Goal: Task Accomplishment & Management: Use online tool/utility

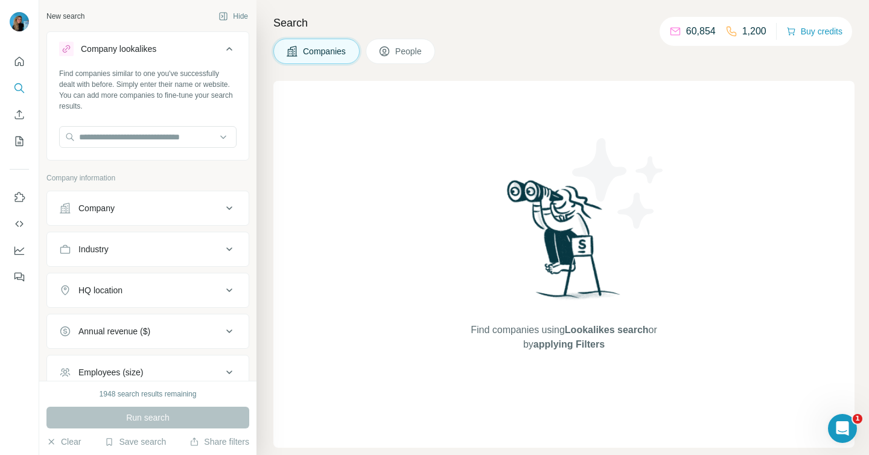
click at [100, 202] on div "Company" at bounding box center [96, 208] width 36 height 12
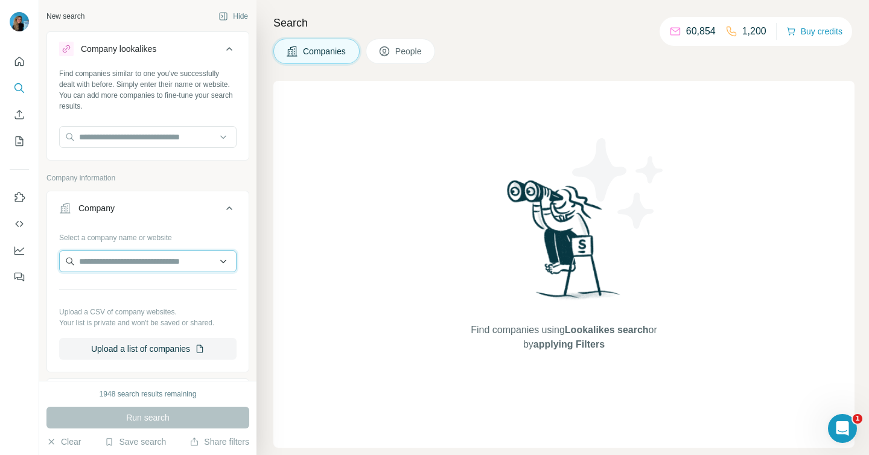
click at [99, 261] on input "text" at bounding box center [147, 262] width 177 height 22
type input "*"
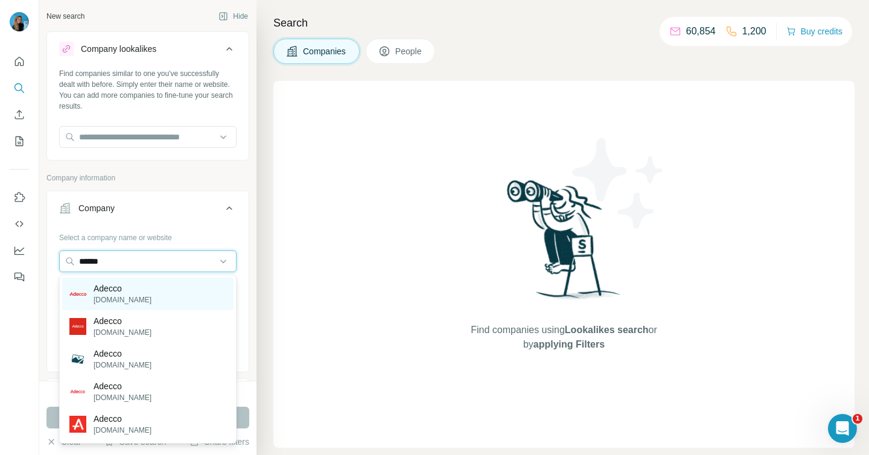
type input "******"
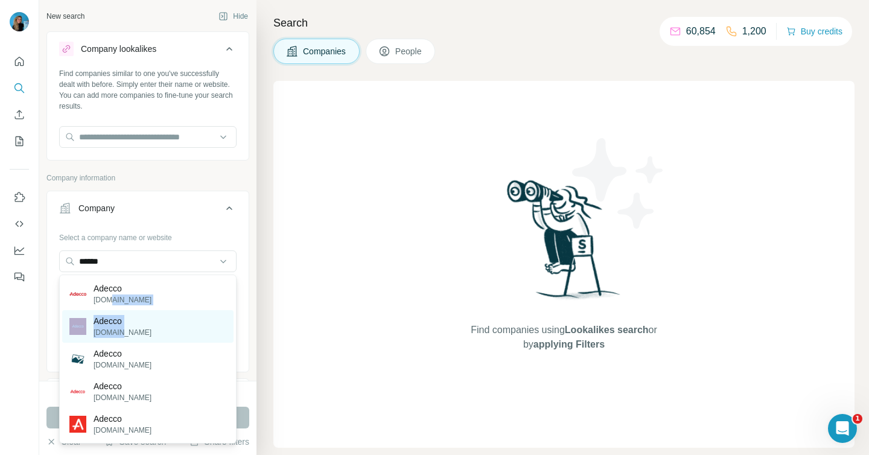
drag, startPoint x: 110, startPoint y: 297, endPoint x: 121, endPoint y: 330, distance: 34.9
click at [121, 330] on div "Adecco [DOMAIN_NAME] Adecco [DOMAIN_NAME] Adecco [DOMAIN_NAME] Adecco [DOMAIN_N…" at bounding box center [147, 359] width 177 height 169
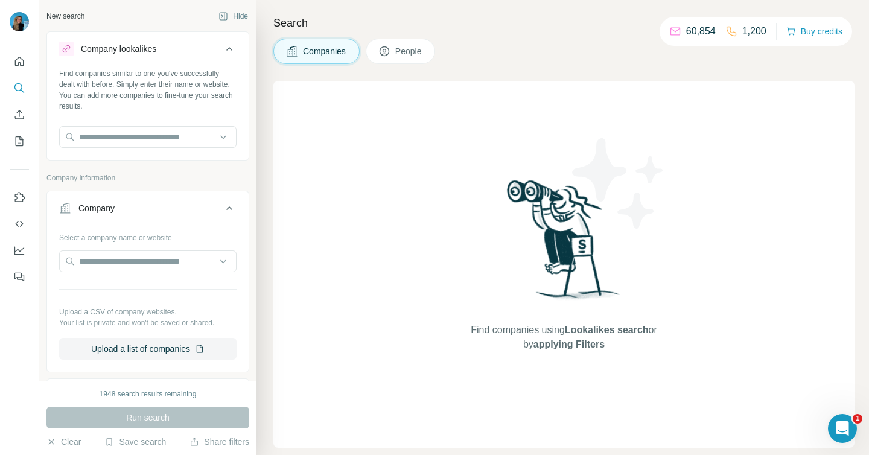
drag, startPoint x: 121, startPoint y: 330, endPoint x: 122, endPoint y: 290, distance: 39.8
click at [122, 327] on div "Select a company name or website Upload a CSV of company websites. Your list is…" at bounding box center [147, 294] width 177 height 132
click at [122, 266] on input "text" at bounding box center [147, 262] width 177 height 22
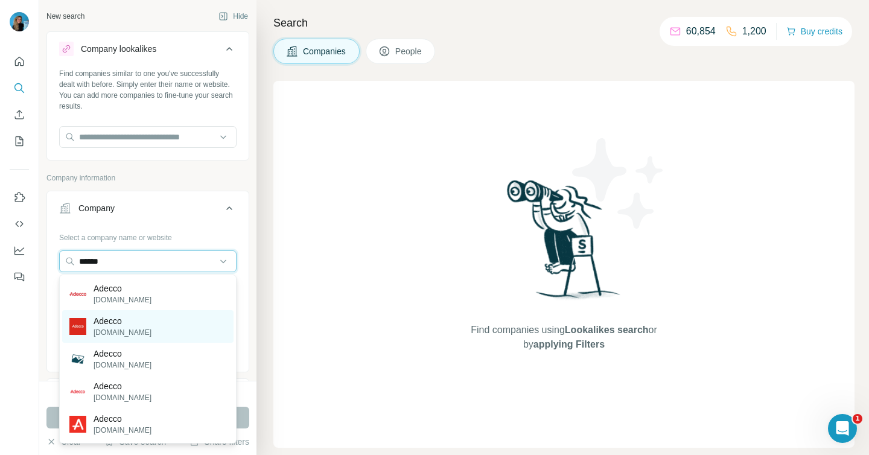
type input "******"
click at [109, 331] on p "[DOMAIN_NAME]" at bounding box center [123, 332] width 58 height 11
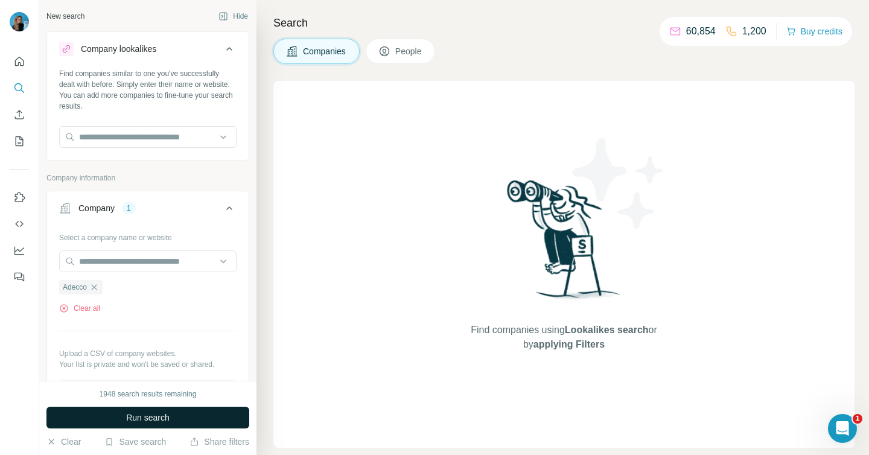
click at [155, 415] on span "Run search" at bounding box center [147, 418] width 43 height 12
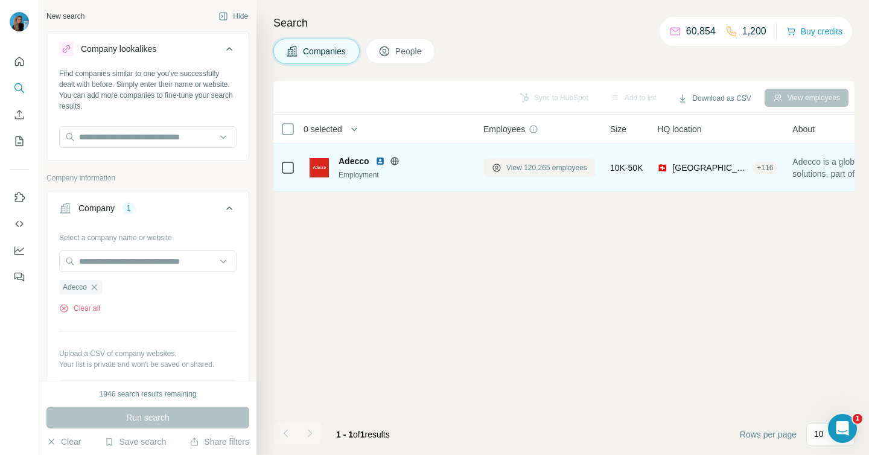
click at [549, 159] on button "View 120,265 employees" at bounding box center [540, 168] width 112 height 18
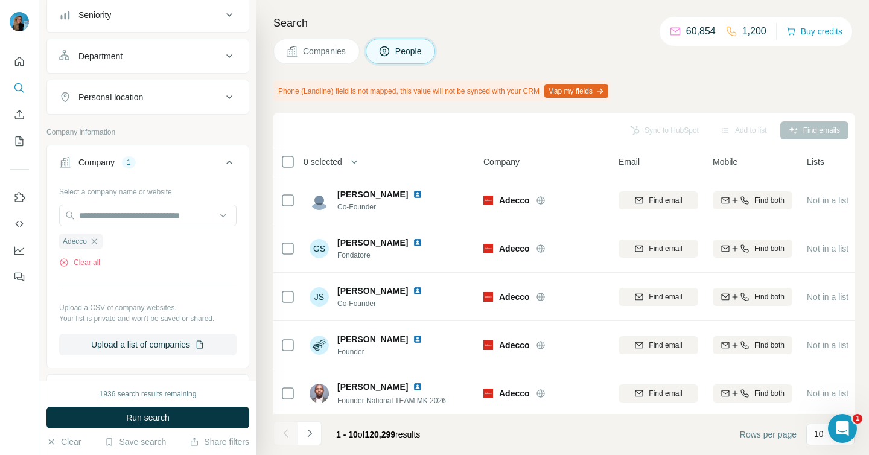
scroll to position [230, 0]
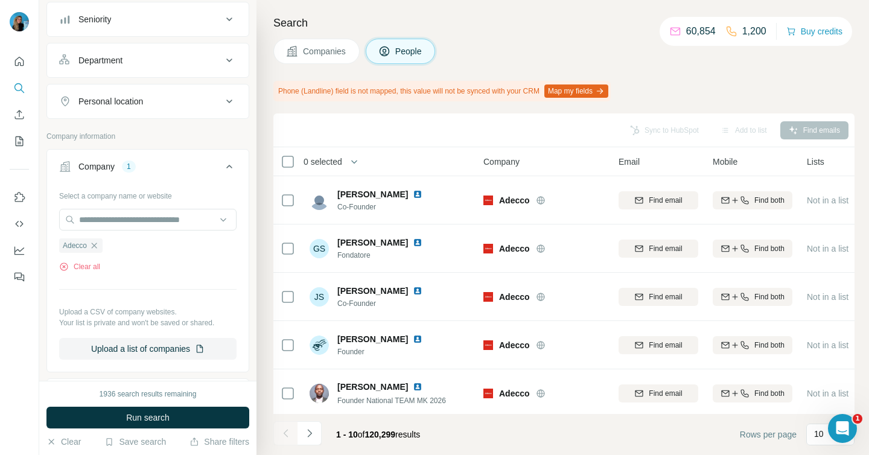
click at [106, 57] on div "Department" at bounding box center [100, 60] width 44 height 12
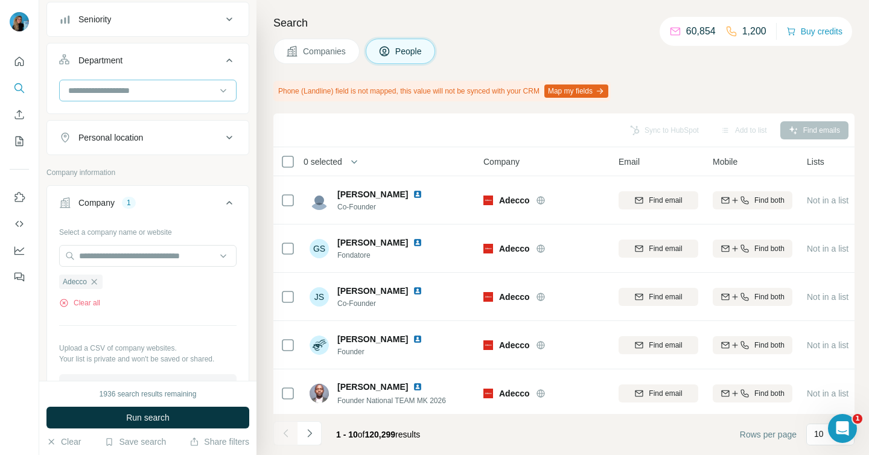
click at [110, 92] on input at bounding box center [141, 90] width 149 height 13
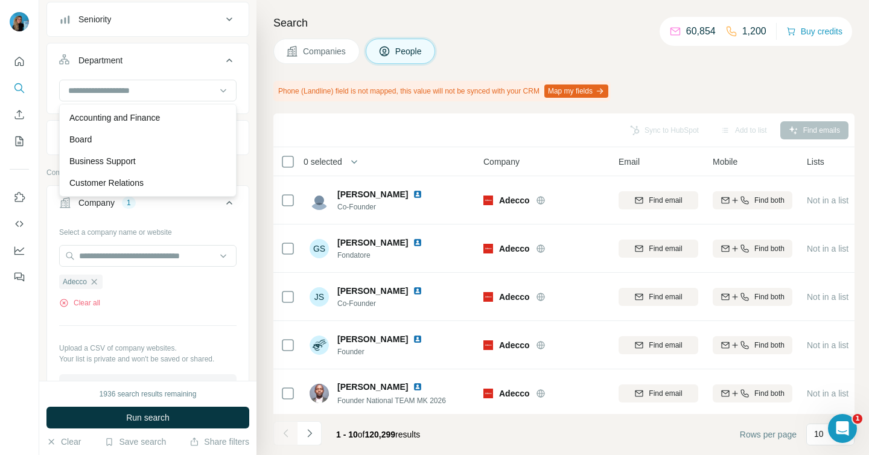
click at [449, 72] on div "Search Companies People Phone (Landline) field is not mapped, this value will n…" at bounding box center [563, 227] width 613 height 455
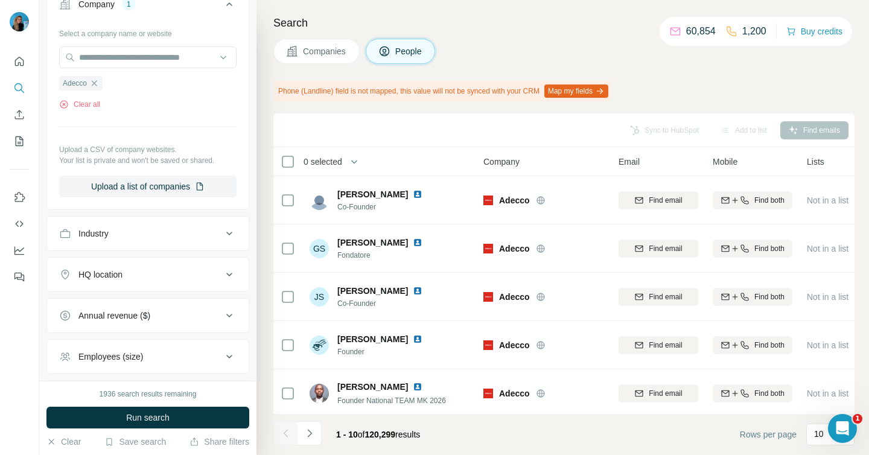
scroll to position [456, 0]
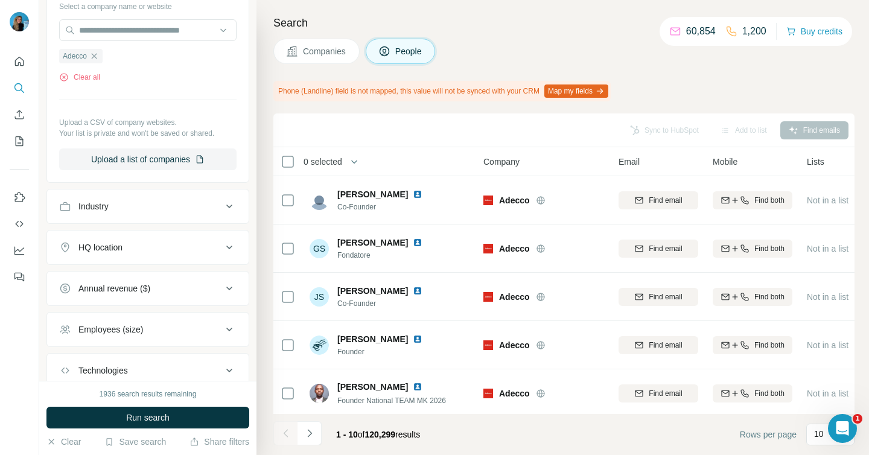
click at [115, 248] on div "HQ location" at bounding box center [100, 247] width 44 height 12
click at [114, 281] on input "text" at bounding box center [147, 278] width 177 height 22
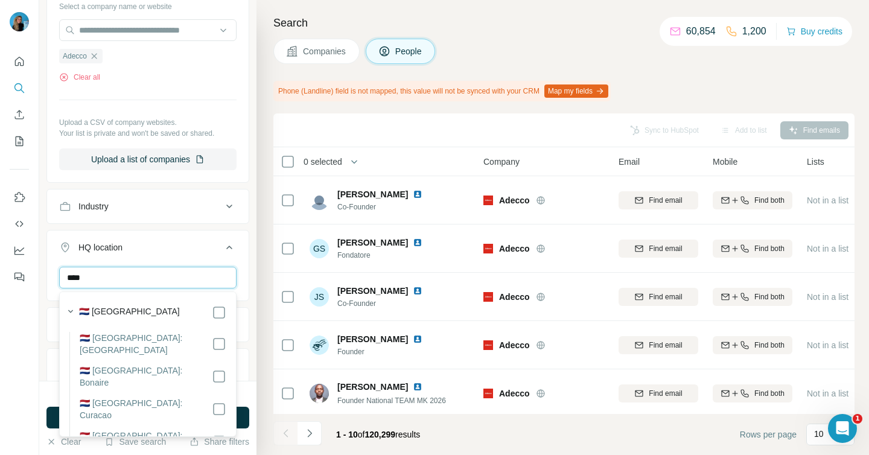
type input "****"
click at [112, 313] on label "🇳🇱 [GEOGRAPHIC_DATA]" at bounding box center [129, 312] width 101 height 14
click at [242, 264] on button "HQ location 1" at bounding box center [148, 250] width 202 height 34
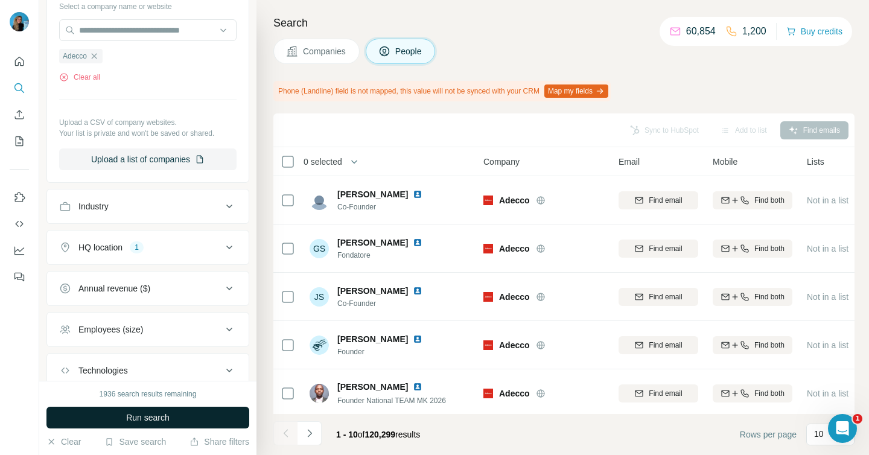
click at [164, 412] on span "Run search" at bounding box center [147, 418] width 43 height 12
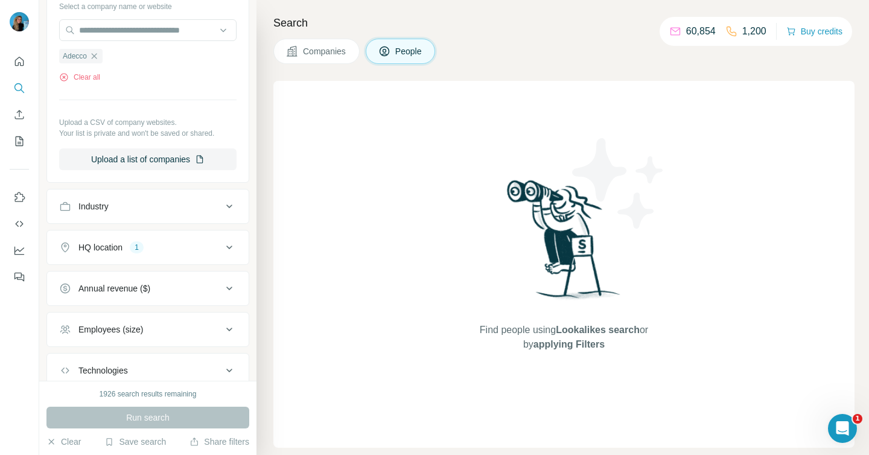
click at [318, 57] on button "Companies" at bounding box center [316, 51] width 86 height 25
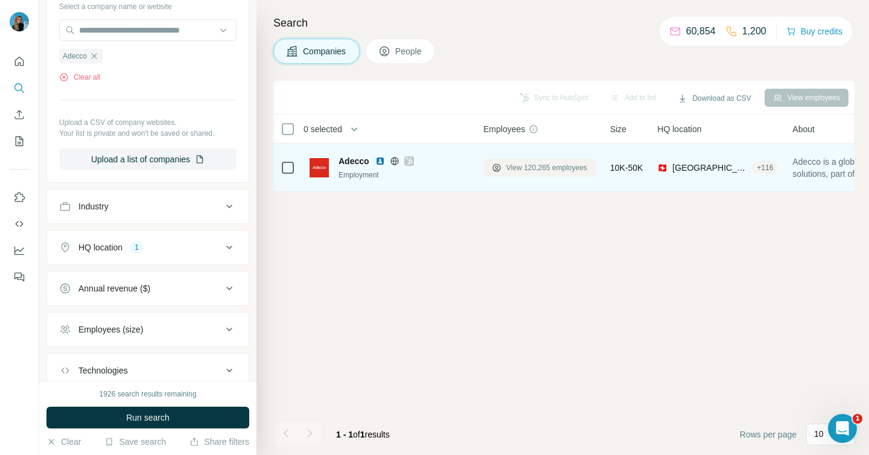
click at [546, 167] on span "View 120,265 employees" at bounding box center [546, 167] width 81 height 11
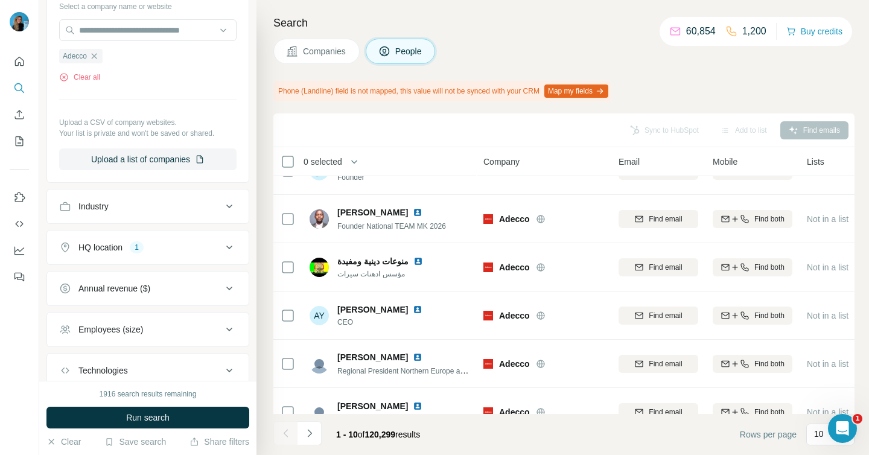
scroll to position [245, 0]
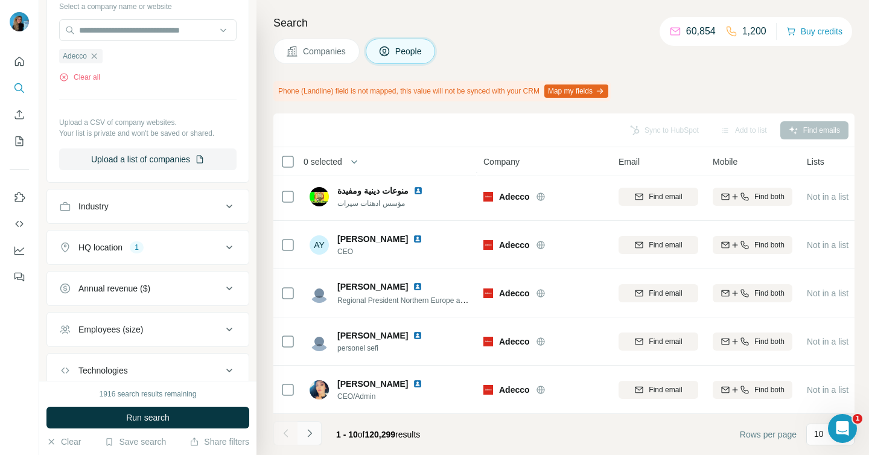
click at [310, 438] on icon "Navigate to next page" at bounding box center [310, 433] width 12 height 12
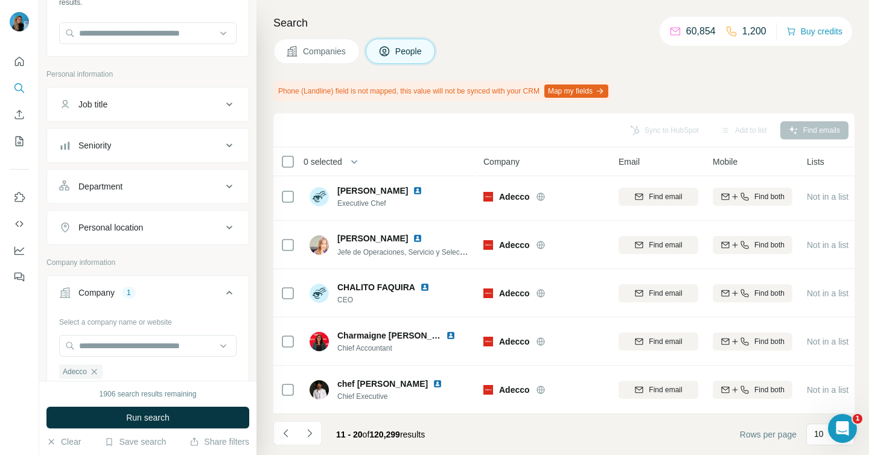
scroll to position [0, 0]
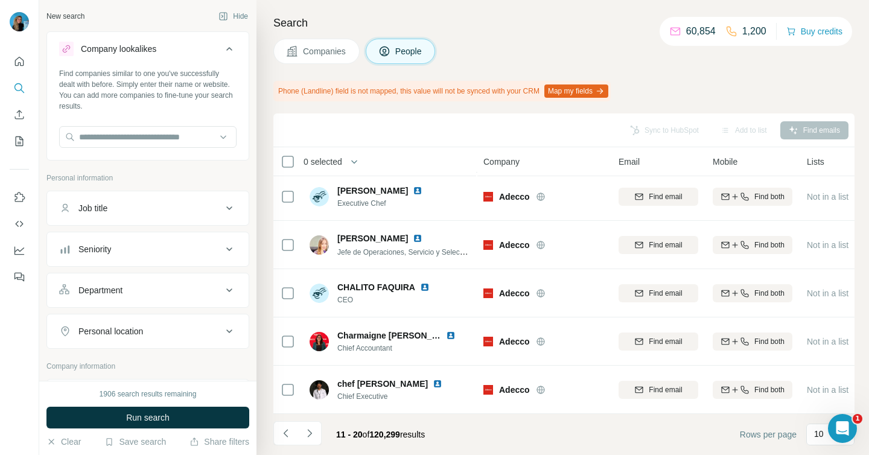
click at [107, 211] on div "Job title" at bounding box center [92, 208] width 29 height 12
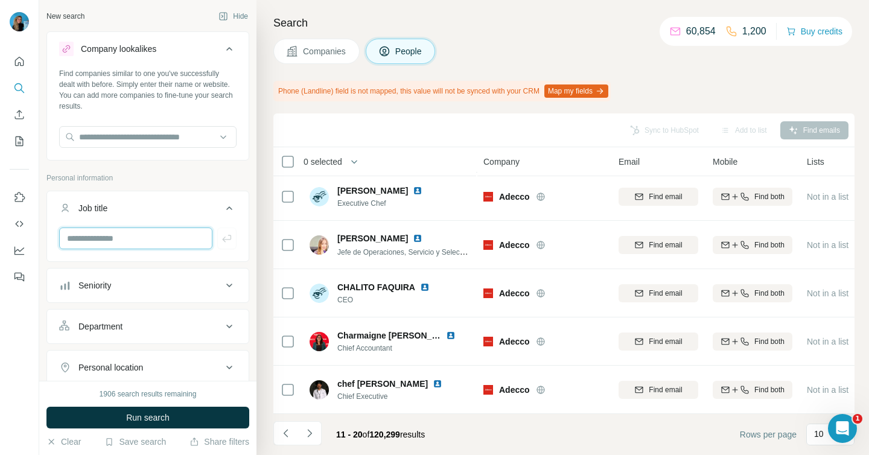
click at [105, 236] on input "text" at bounding box center [135, 239] width 153 height 22
type input "**"
click at [109, 234] on input "**" at bounding box center [135, 239] width 153 height 22
click at [92, 332] on button "Department" at bounding box center [148, 326] width 202 height 29
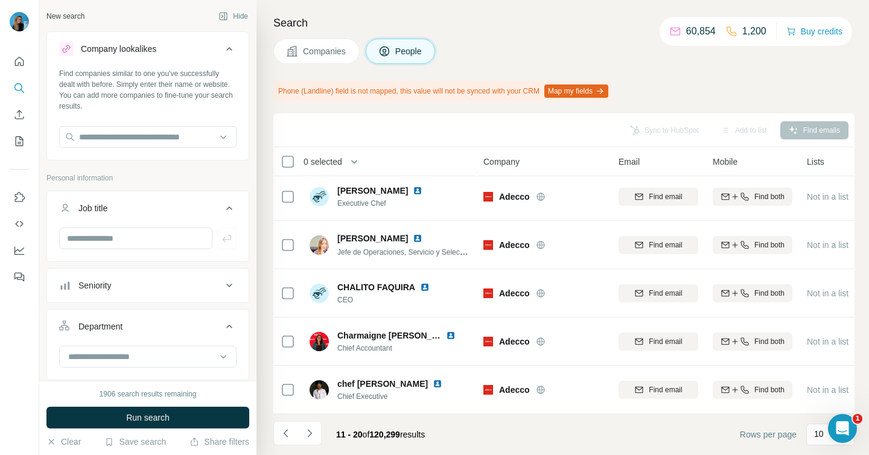
scroll to position [42, 0]
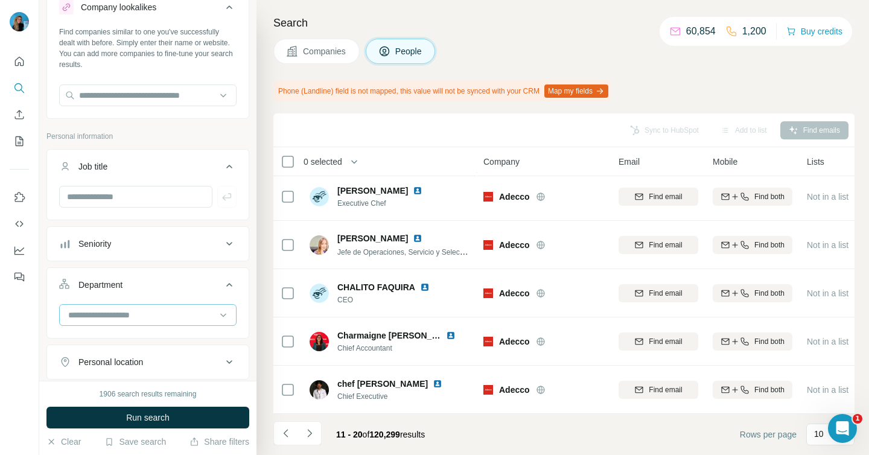
click at [97, 315] on input at bounding box center [141, 314] width 149 height 13
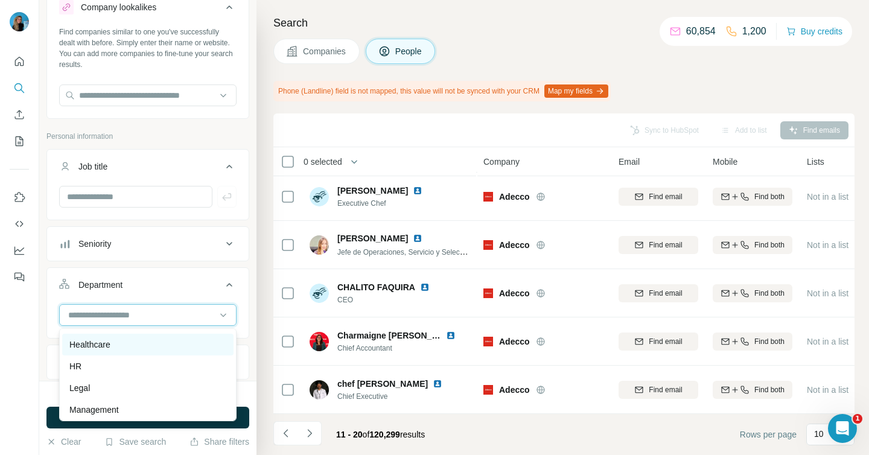
scroll to position [164, 0]
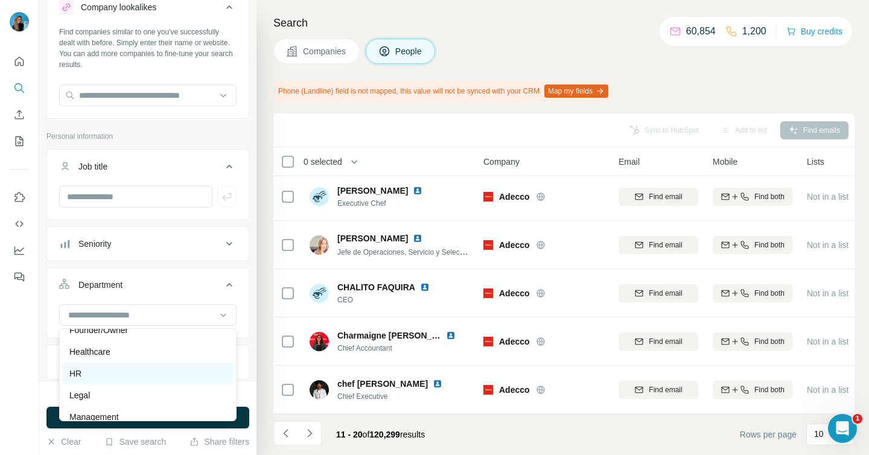
click at [86, 376] on div "HR" at bounding box center [147, 374] width 157 height 12
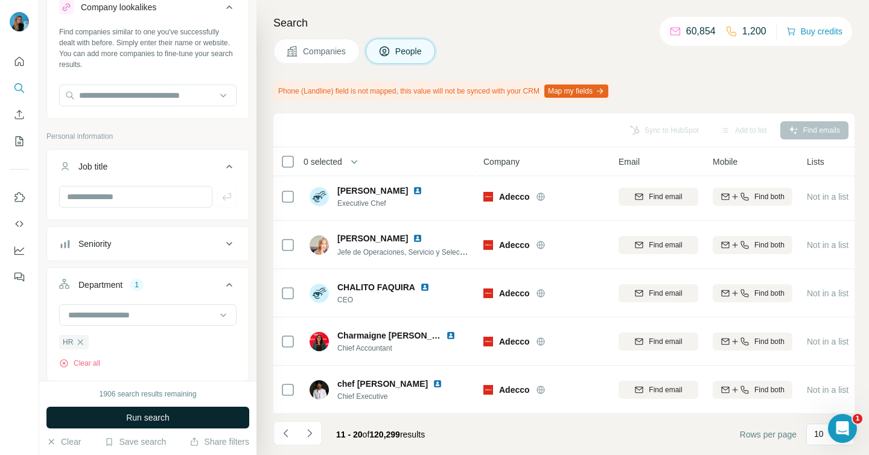
click at [120, 409] on button "Run search" at bounding box center [147, 418] width 203 height 22
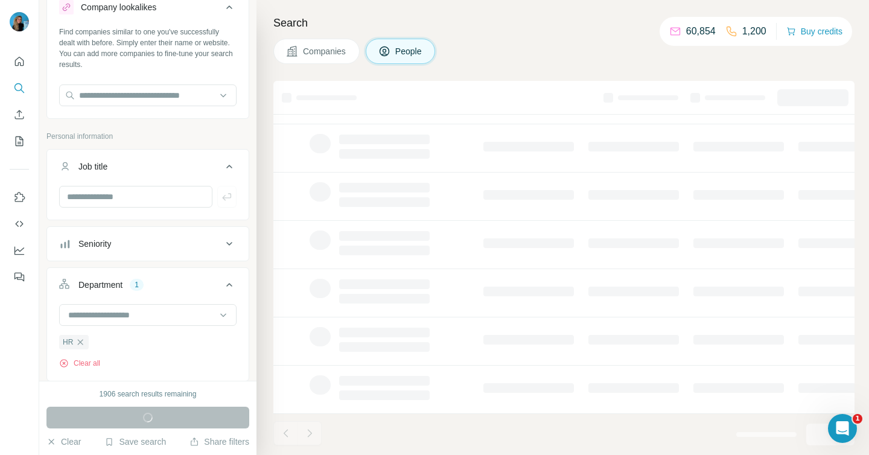
scroll to position [212, 0]
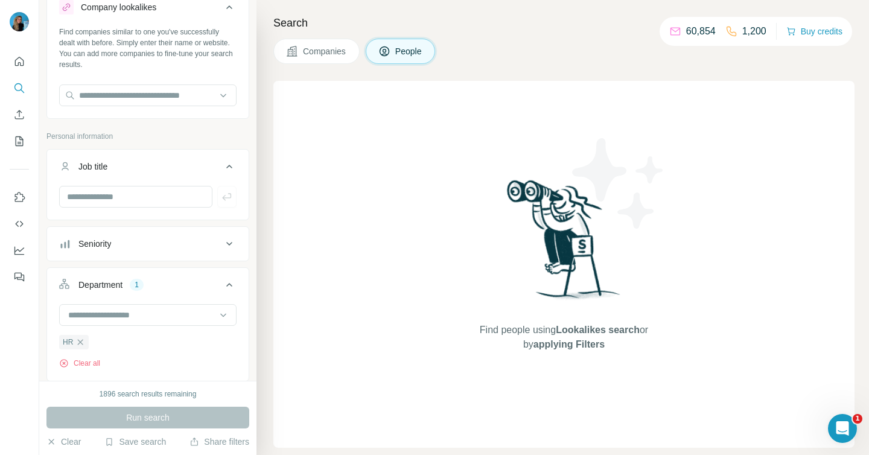
click at [326, 48] on span "Companies" at bounding box center [325, 51] width 44 height 12
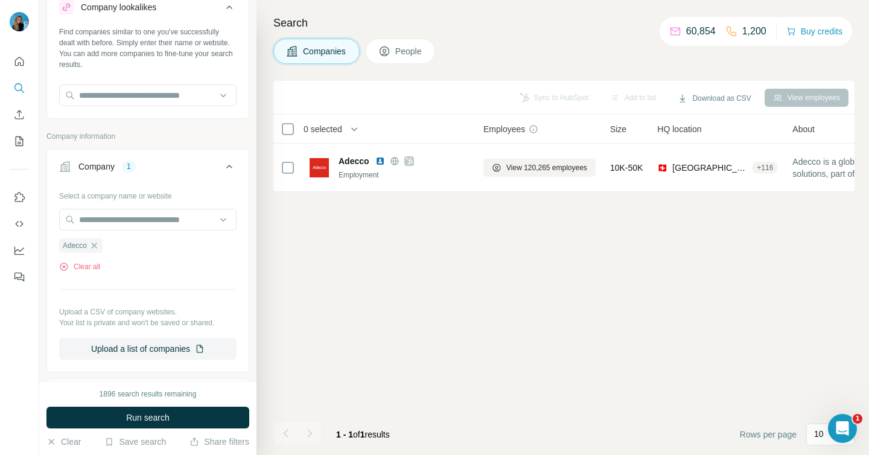
click at [375, 51] on button "People" at bounding box center [401, 51] width 70 height 25
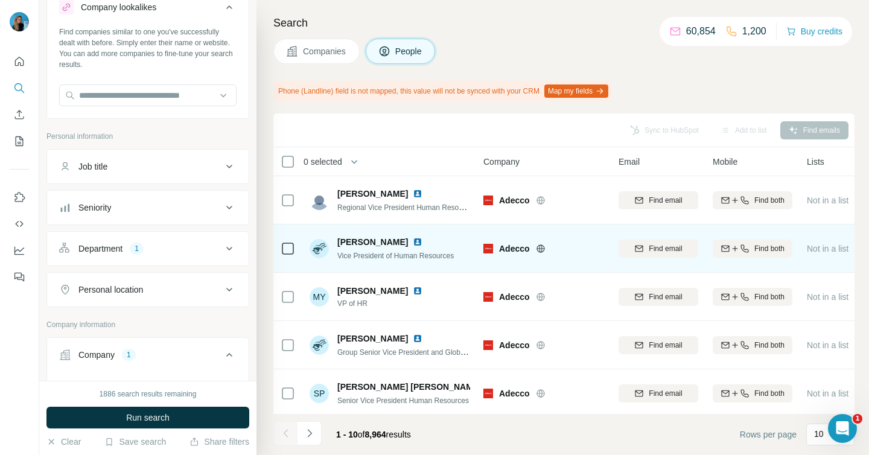
scroll to position [10, 0]
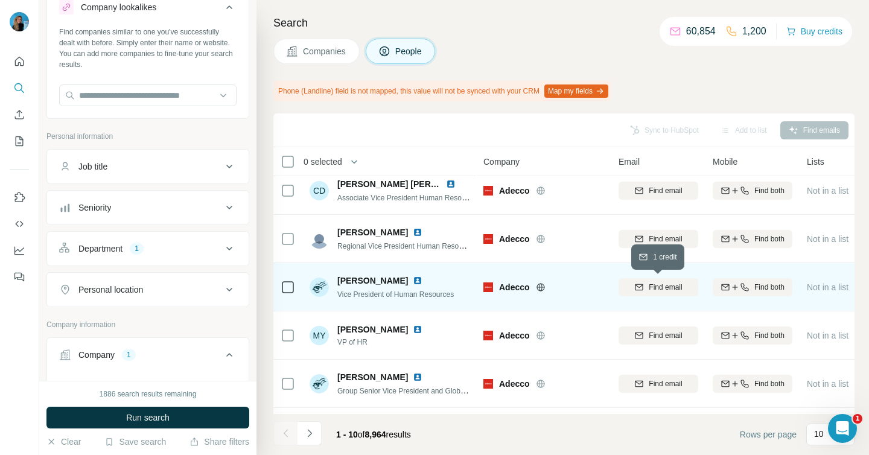
click at [652, 287] on span "Find email" at bounding box center [665, 287] width 33 height 11
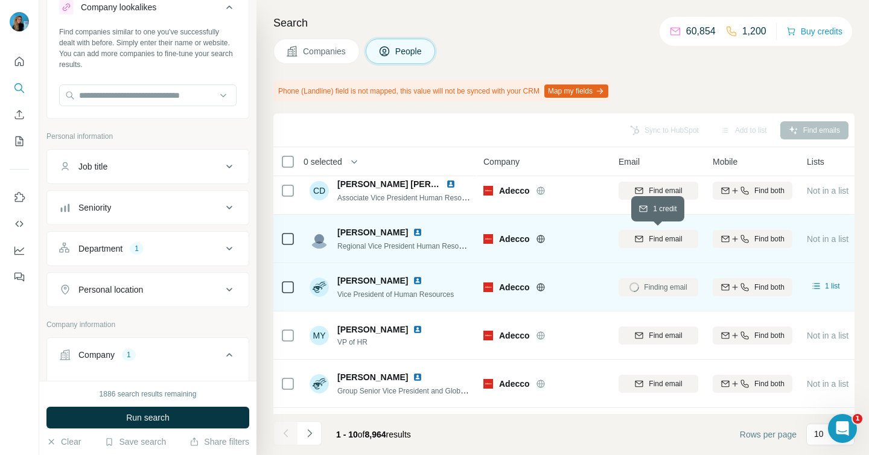
click at [651, 240] on span "Find email" at bounding box center [665, 239] width 33 height 11
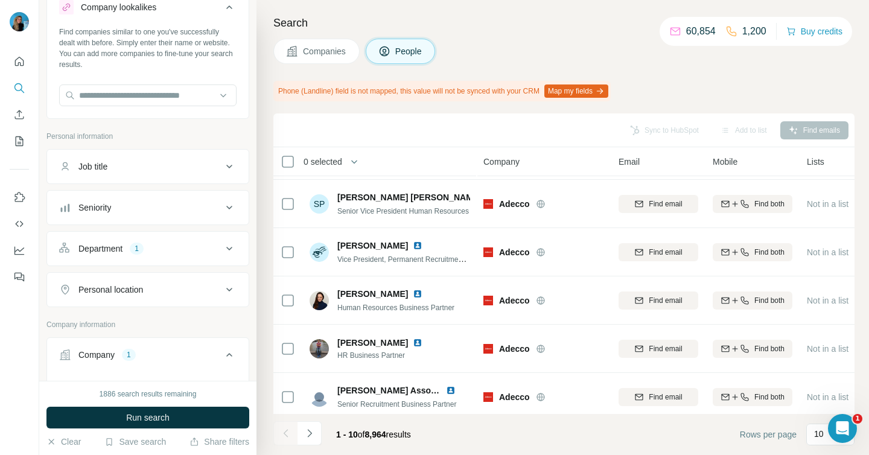
scroll to position [245, 0]
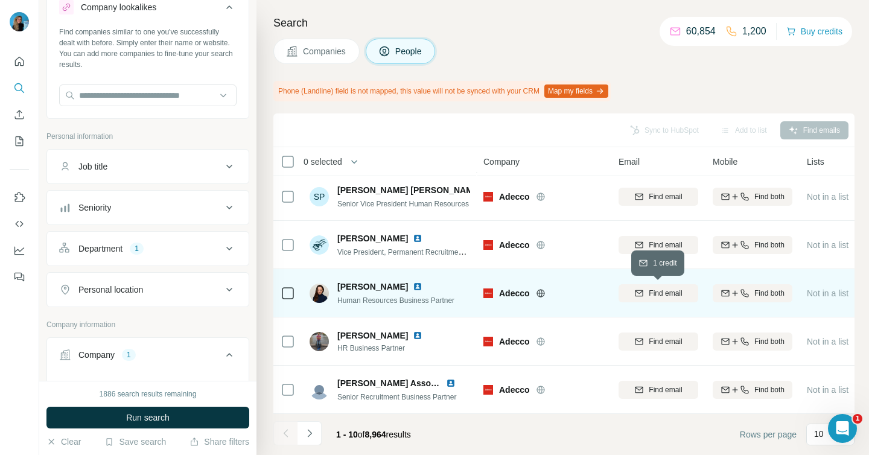
click at [655, 285] on button "Find email" at bounding box center [659, 293] width 80 height 18
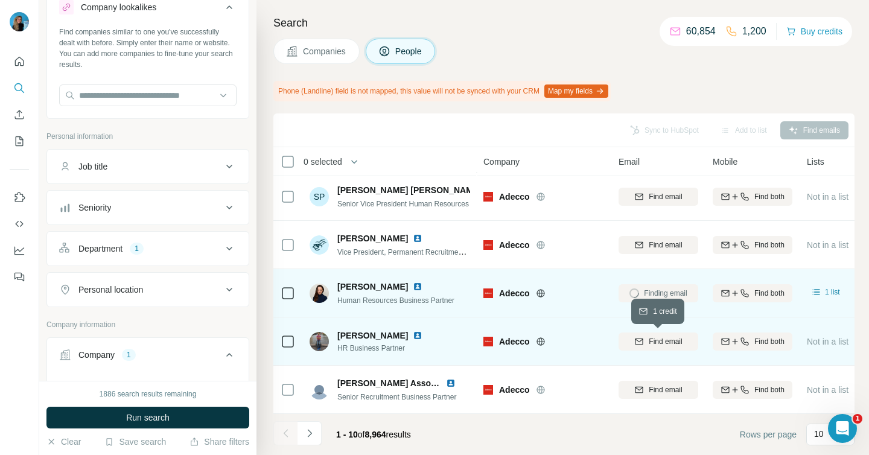
click at [654, 346] on span "Find email" at bounding box center [665, 341] width 33 height 11
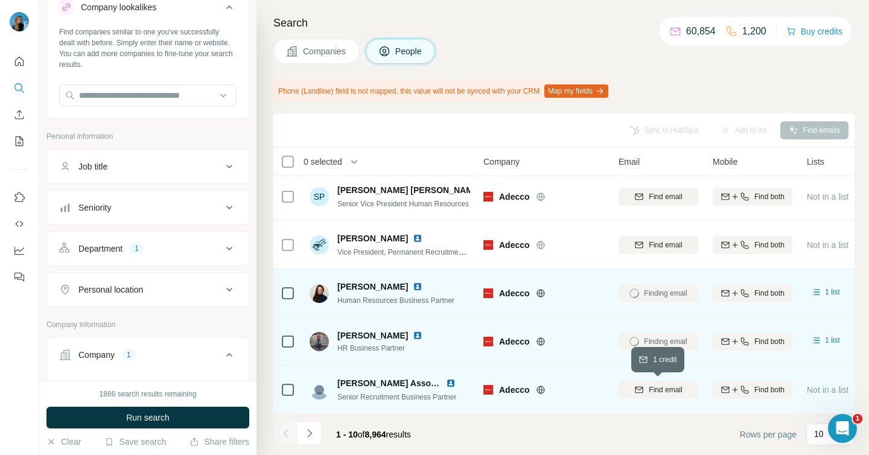
click at [655, 390] on span "Find email" at bounding box center [665, 390] width 33 height 11
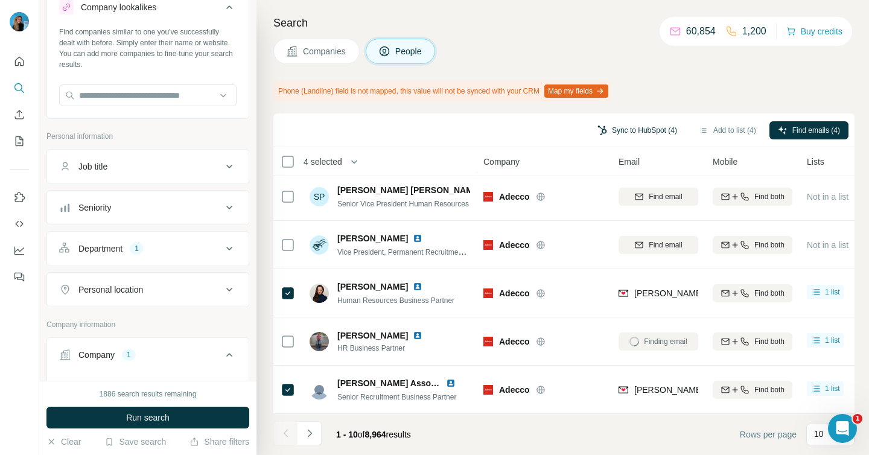
click at [618, 127] on button "Sync to HubSpot (4)" at bounding box center [637, 130] width 97 height 18
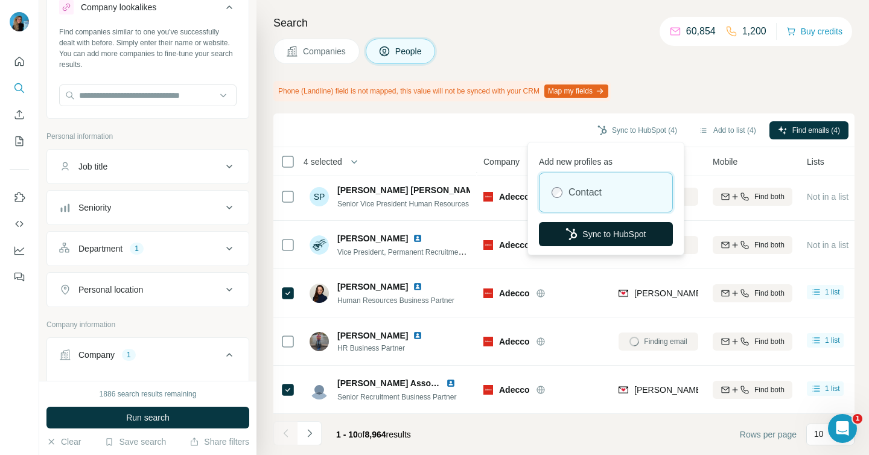
click at [608, 232] on button "Sync to HubSpot" at bounding box center [606, 234] width 134 height 24
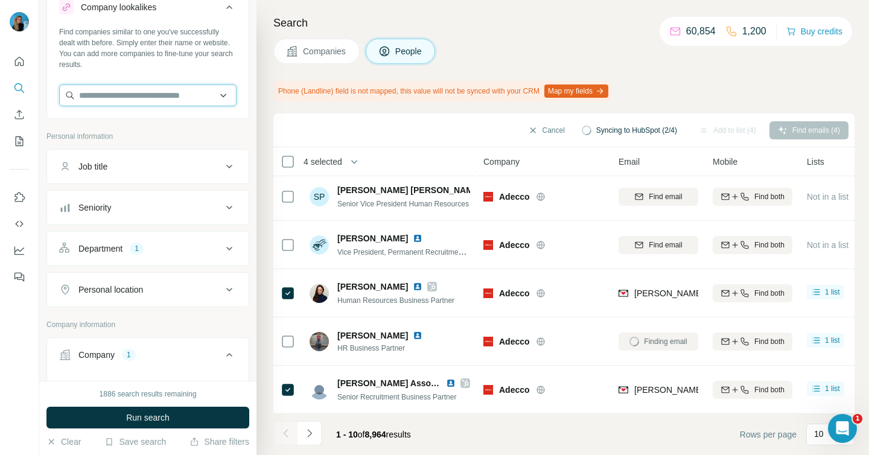
click at [156, 100] on input "text" at bounding box center [147, 96] width 177 height 22
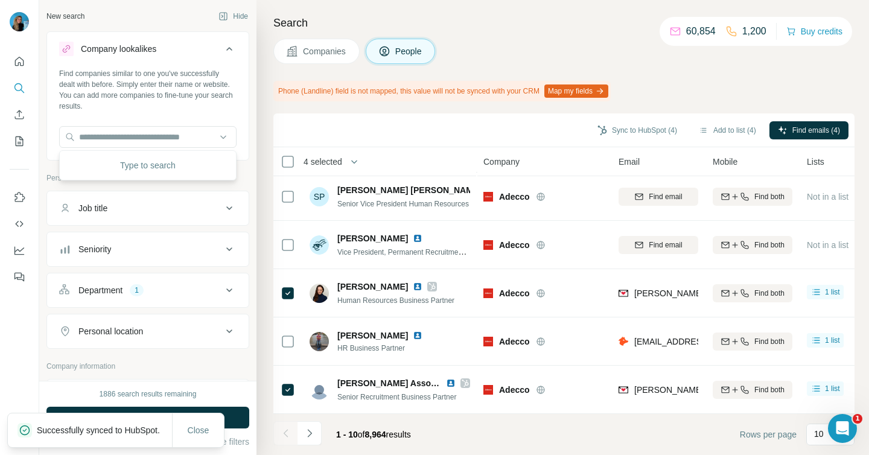
click at [229, 41] on button "Company lookalikes" at bounding box center [148, 51] width 202 height 34
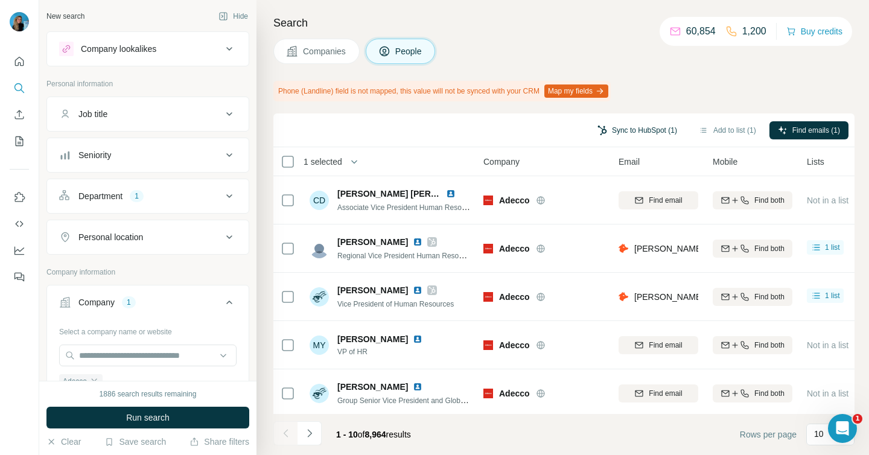
click at [622, 127] on button "Sync to HubSpot (1)" at bounding box center [637, 130] width 97 height 18
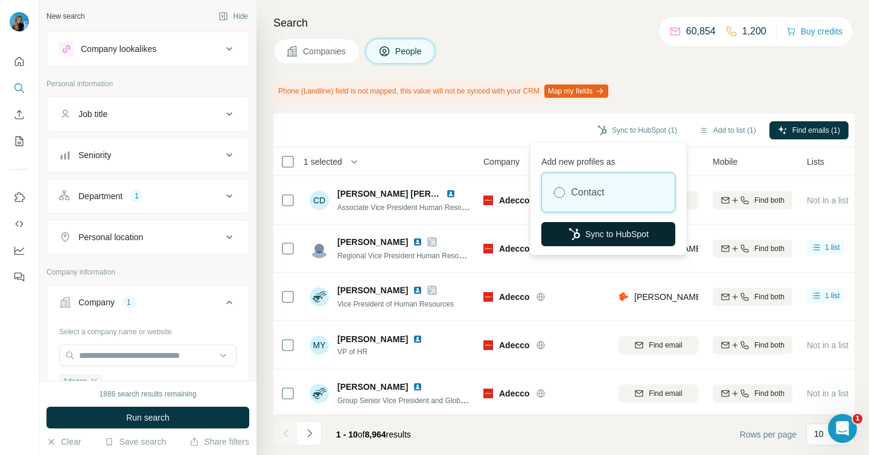
click at [615, 240] on button "Sync to HubSpot" at bounding box center [609, 234] width 134 height 24
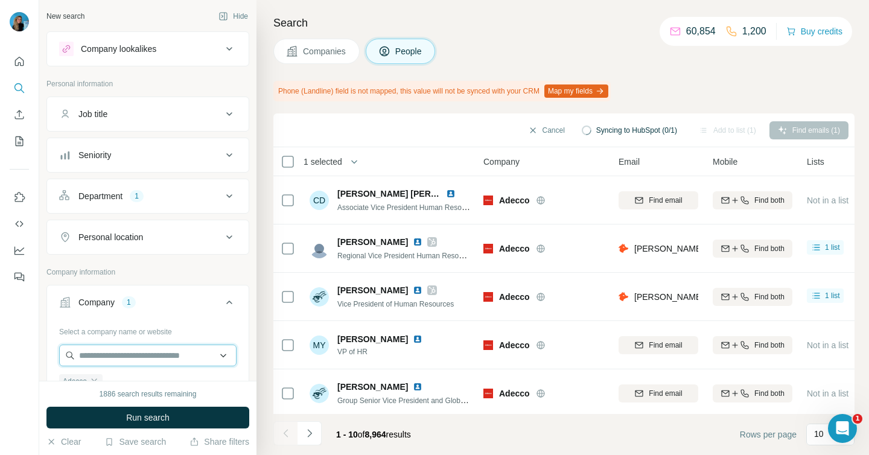
click at [97, 353] on input "text" at bounding box center [147, 356] width 177 height 22
paste input "**********"
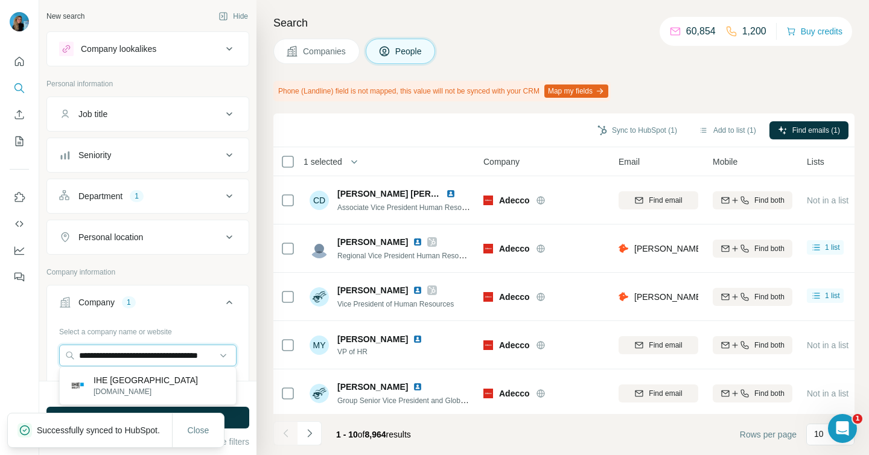
scroll to position [14, 0]
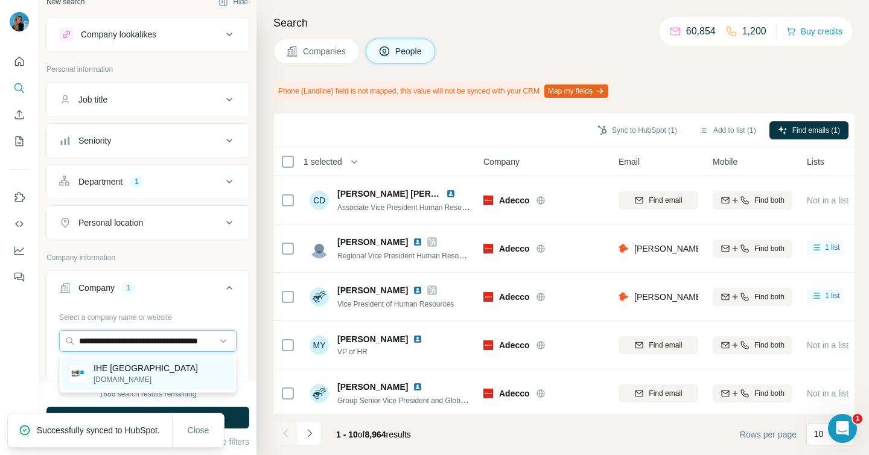
type input "**********"
click at [132, 372] on div "IHE Delft [DOMAIN_NAME]" at bounding box center [147, 373] width 171 height 33
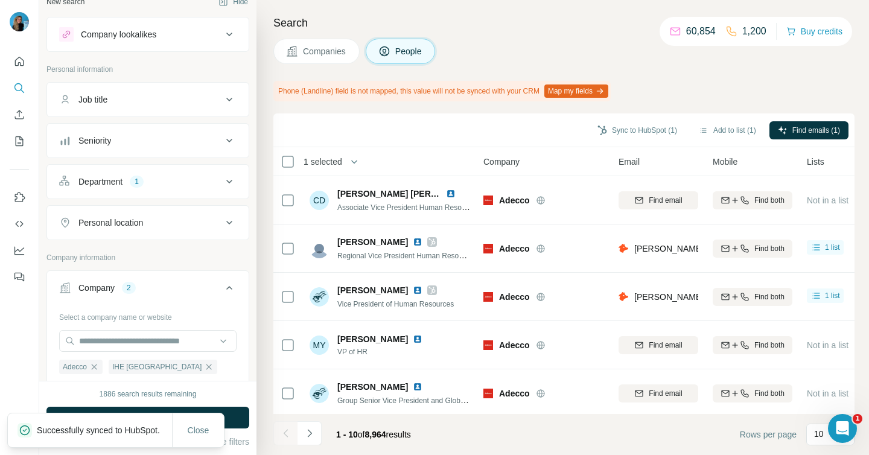
click at [209, 292] on div "Company 2" at bounding box center [140, 288] width 163 height 12
click at [95, 370] on icon "button" at bounding box center [94, 367] width 10 height 10
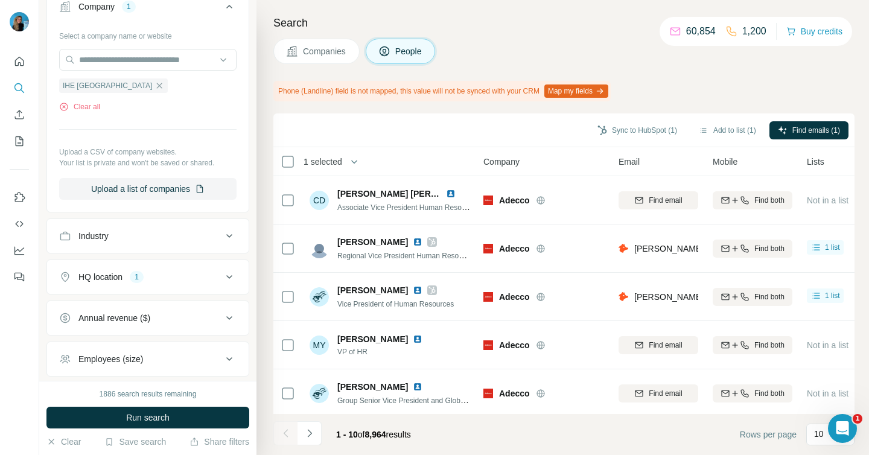
scroll to position [69, 0]
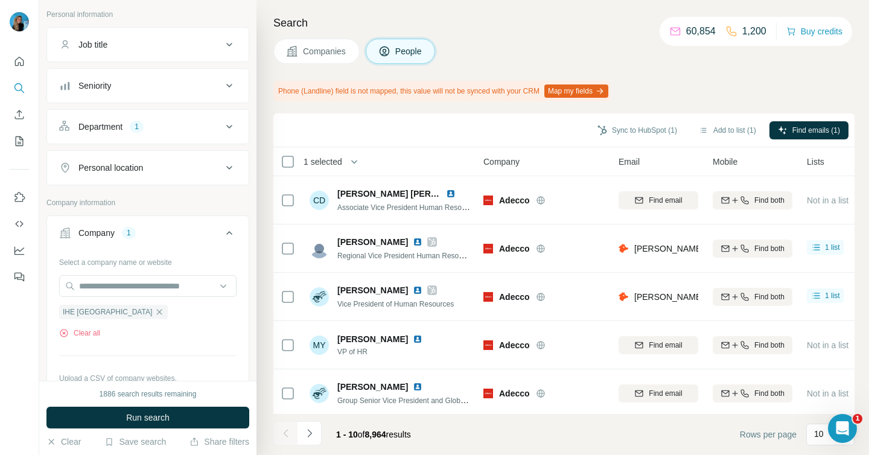
click at [144, 129] on div "1" at bounding box center [137, 126] width 14 height 11
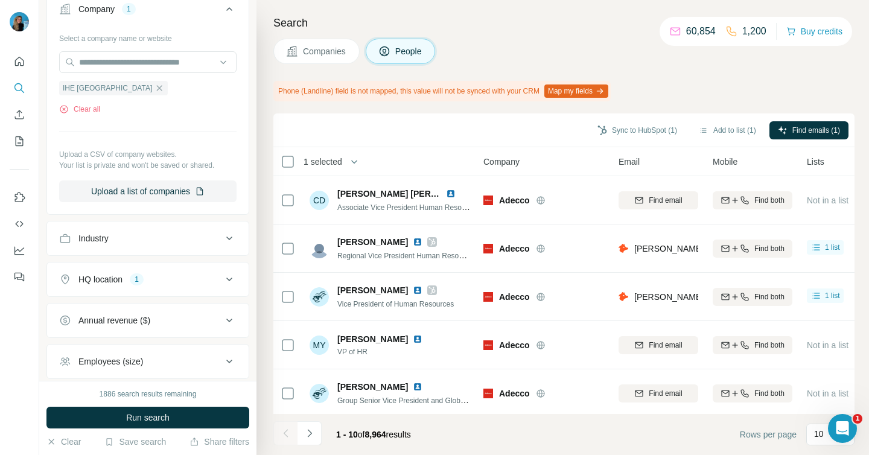
scroll to position [392, 0]
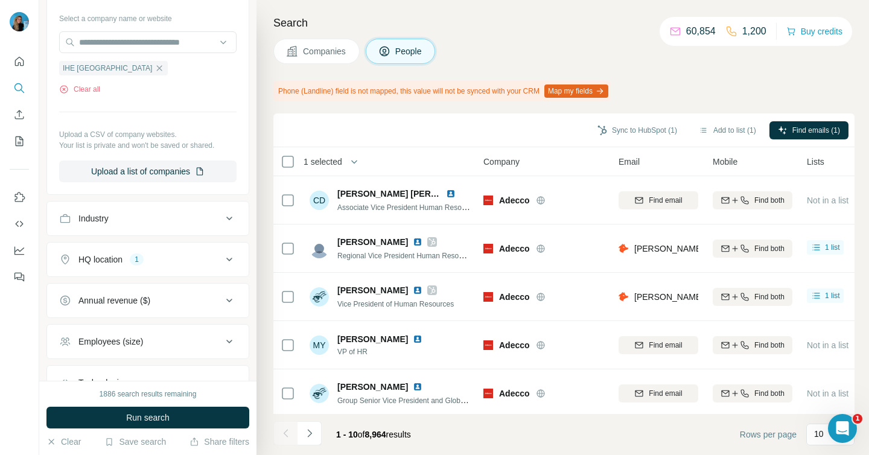
click at [142, 252] on button "HQ location 1" at bounding box center [148, 259] width 202 height 29
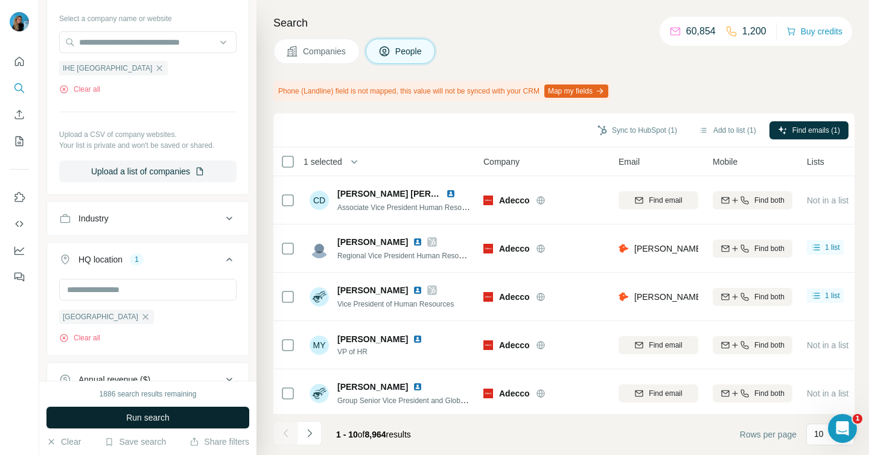
click at [124, 414] on button "Run search" at bounding box center [147, 418] width 203 height 22
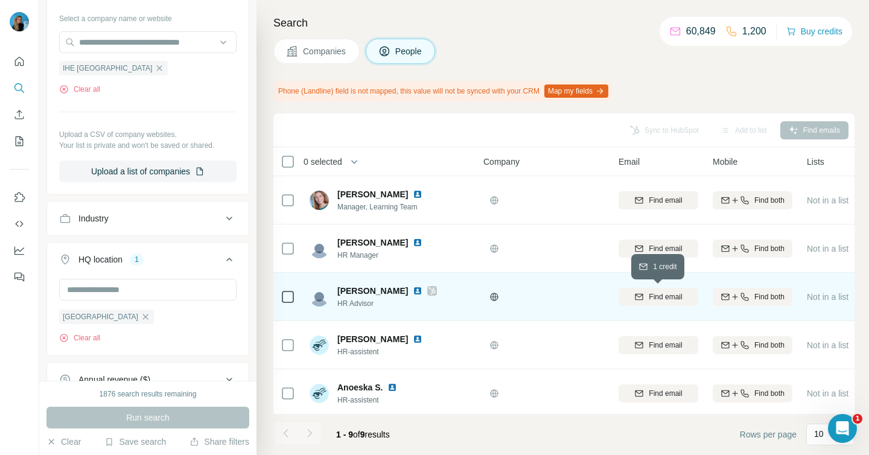
click at [659, 301] on span "Find email" at bounding box center [665, 297] width 33 height 11
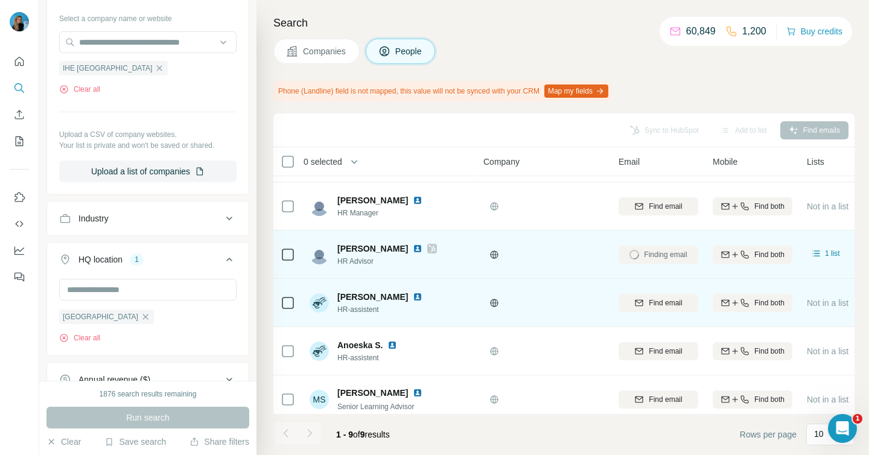
scroll to position [98, 0]
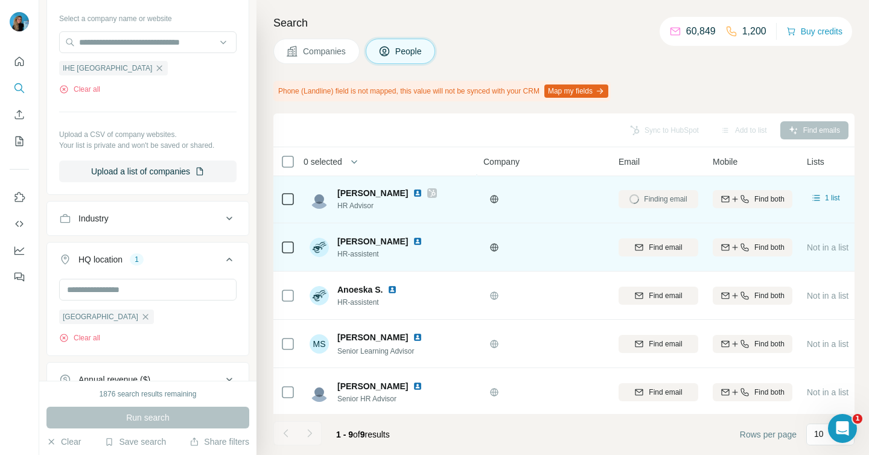
click at [659, 251] on span "Find email" at bounding box center [665, 247] width 33 height 11
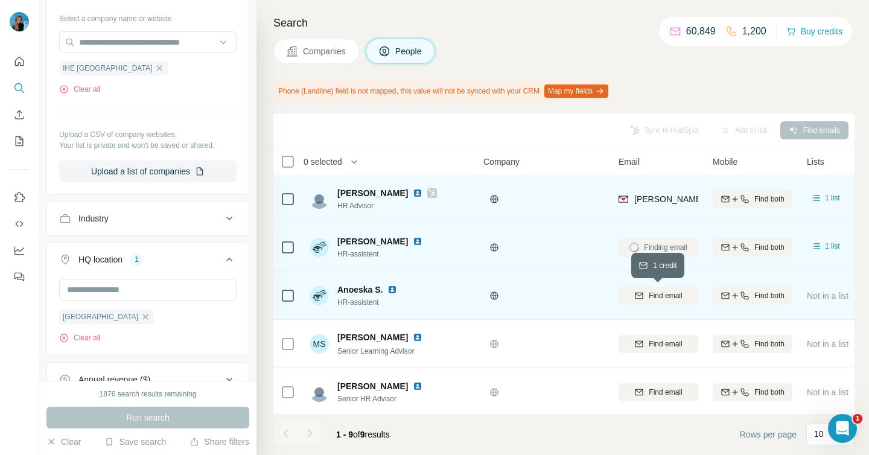
click at [658, 296] on span "Find email" at bounding box center [665, 295] width 33 height 11
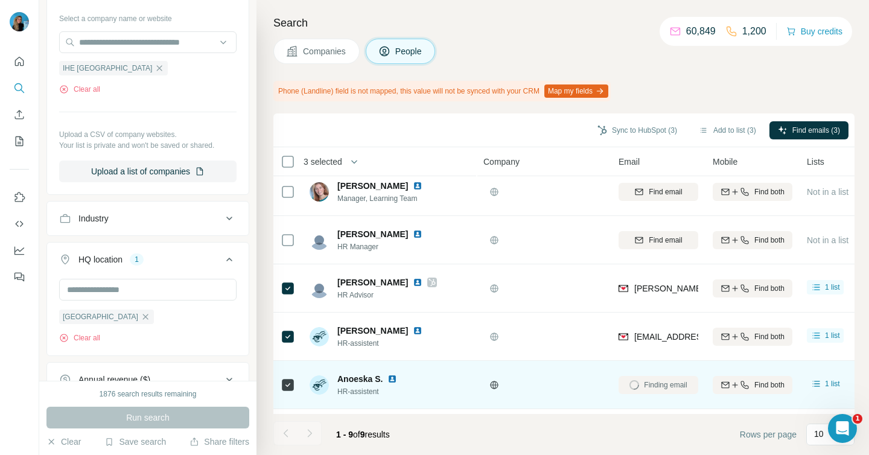
scroll to position [0, 0]
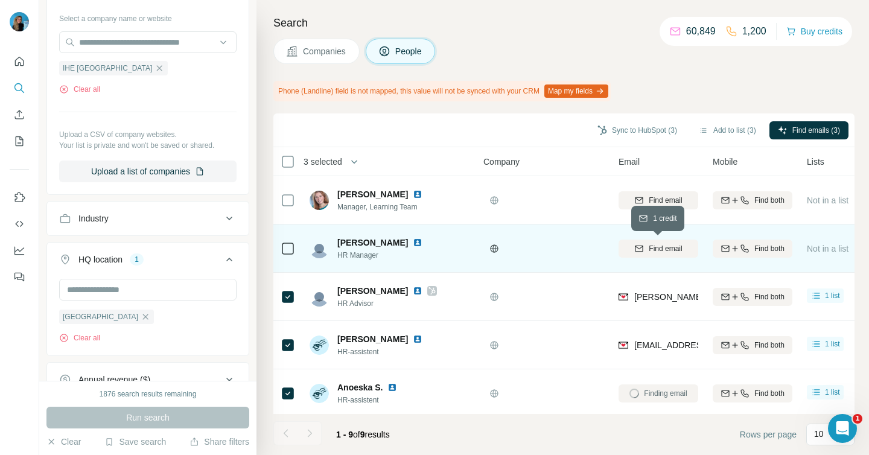
click at [653, 247] on span "Find email" at bounding box center [665, 248] width 33 height 11
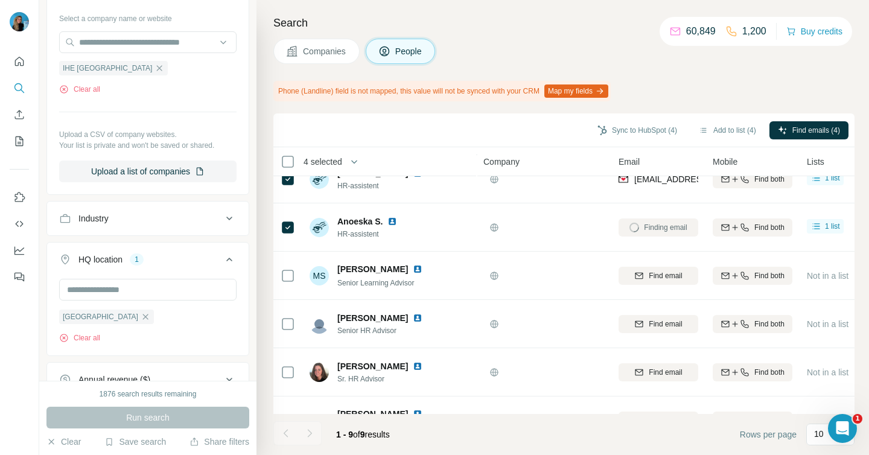
scroll to position [169, 0]
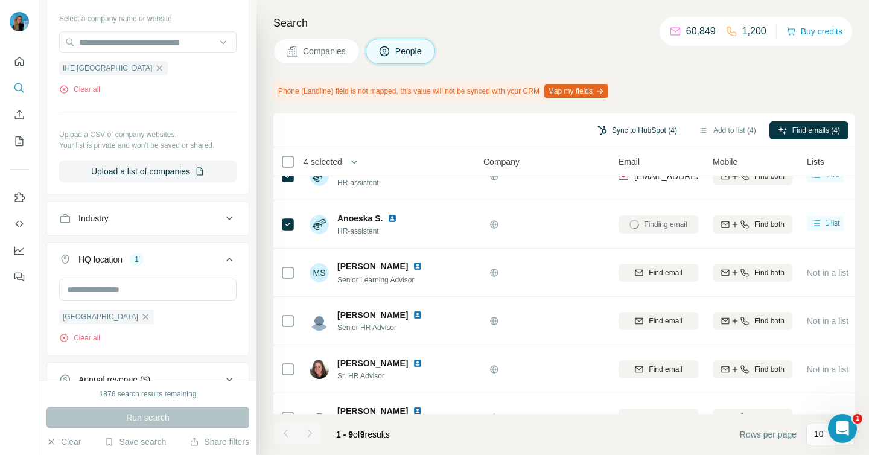
click at [651, 130] on button "Sync to HubSpot (4)" at bounding box center [637, 130] width 97 height 18
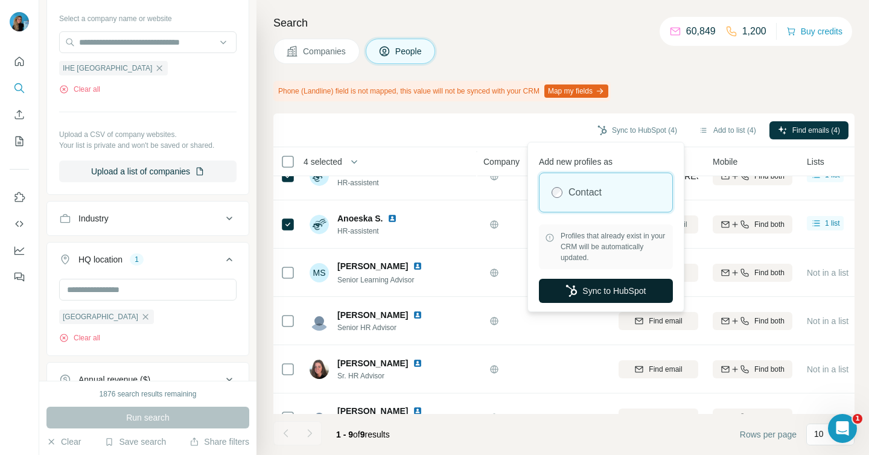
click at [623, 287] on button "Sync to HubSpot" at bounding box center [606, 291] width 134 height 24
